Goal: Task Accomplishment & Management: Complete application form

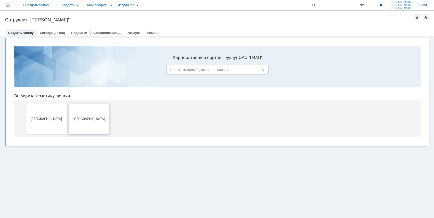
click at [87, 122] on button "[GEOGRAPHIC_DATA]" at bounding box center [89, 119] width 41 height 31
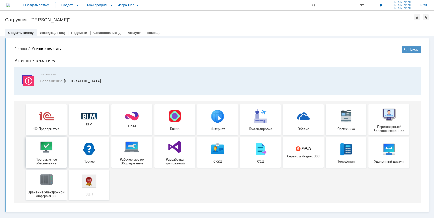
click at [51, 147] on img at bounding box center [46, 146] width 15 height 15
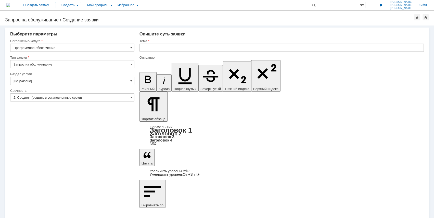
click at [100, 63] on input "Запрос на обслуживание" at bounding box center [72, 64] width 124 height 8
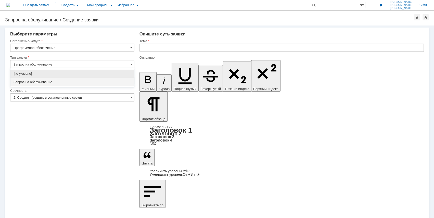
click at [101, 62] on input "Запрос на обслуживание" at bounding box center [72, 64] width 124 height 8
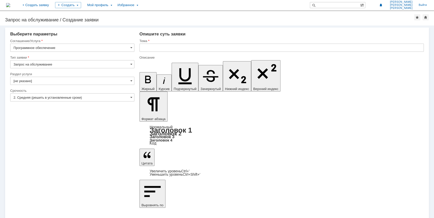
type input "Запрос на обслуживание"
click at [111, 78] on input "[не указано]" at bounding box center [72, 81] width 124 height 8
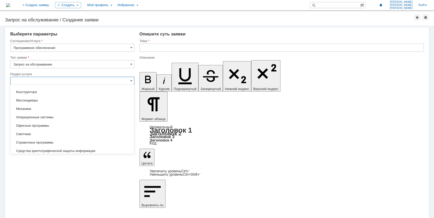
scroll to position [93, 0]
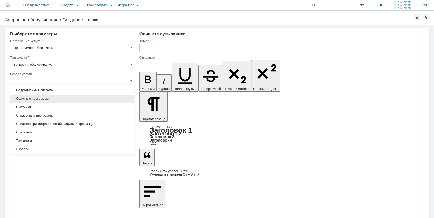
click at [62, 99] on span "Офисные программы" at bounding box center [73, 99] width 118 height 4
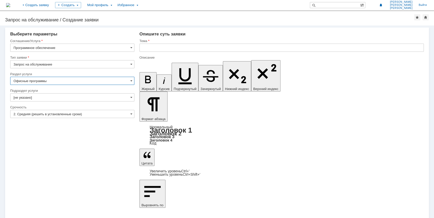
type input "Офисные программы"
click at [62, 95] on input "[не указано]" at bounding box center [72, 97] width 124 height 8
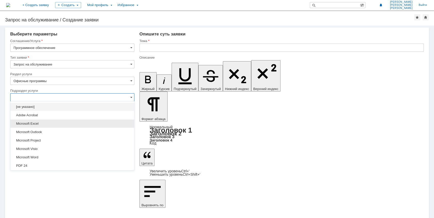
click at [51, 120] on div "Microsoft Excel" at bounding box center [72, 124] width 124 height 8
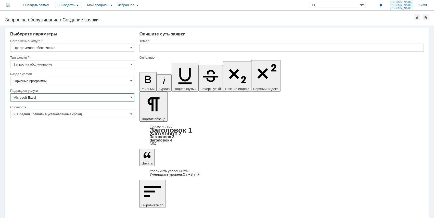
type input "Microsoft Excel"
click at [148, 47] on input "text" at bounding box center [282, 48] width 284 height 8
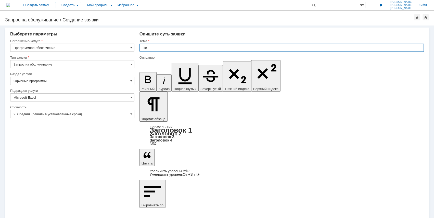
type input "Н"
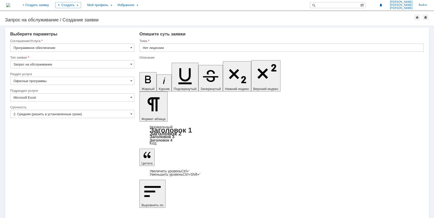
click at [184, 47] on input "Нет лицензии" at bounding box center [282, 48] width 284 height 8
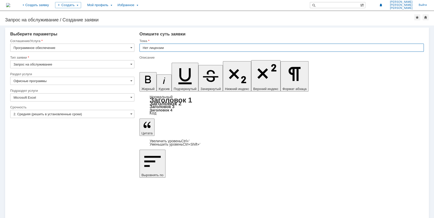
click at [181, 45] on input "Нет лицензии" at bounding box center [282, 48] width 284 height 8
type input "Нет лицензии Office"
